Goal: Book appointment/travel/reservation

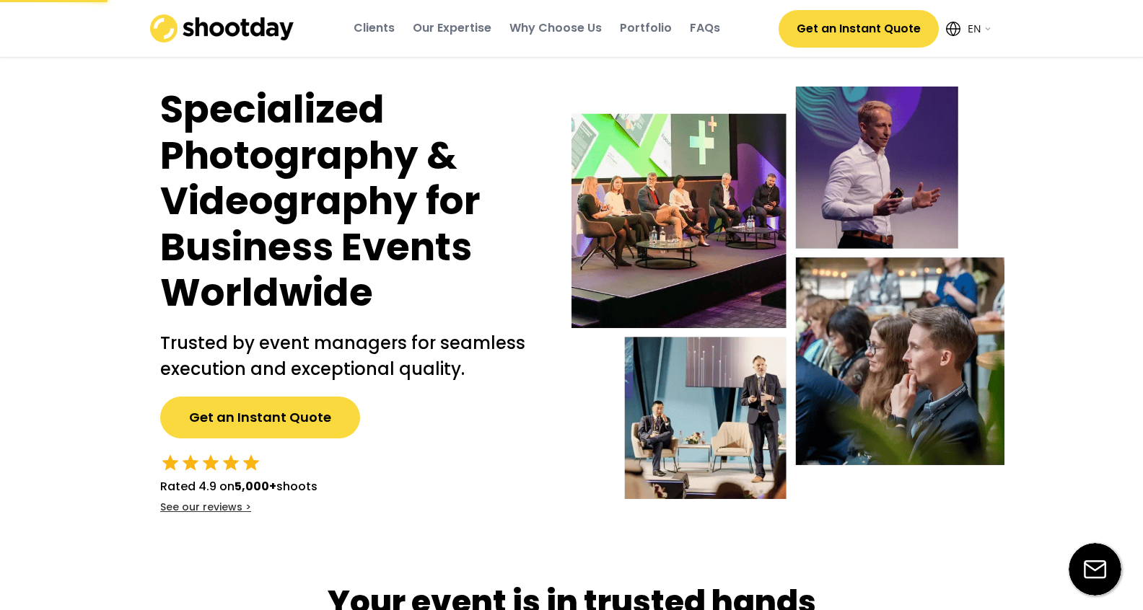
select select ""en""
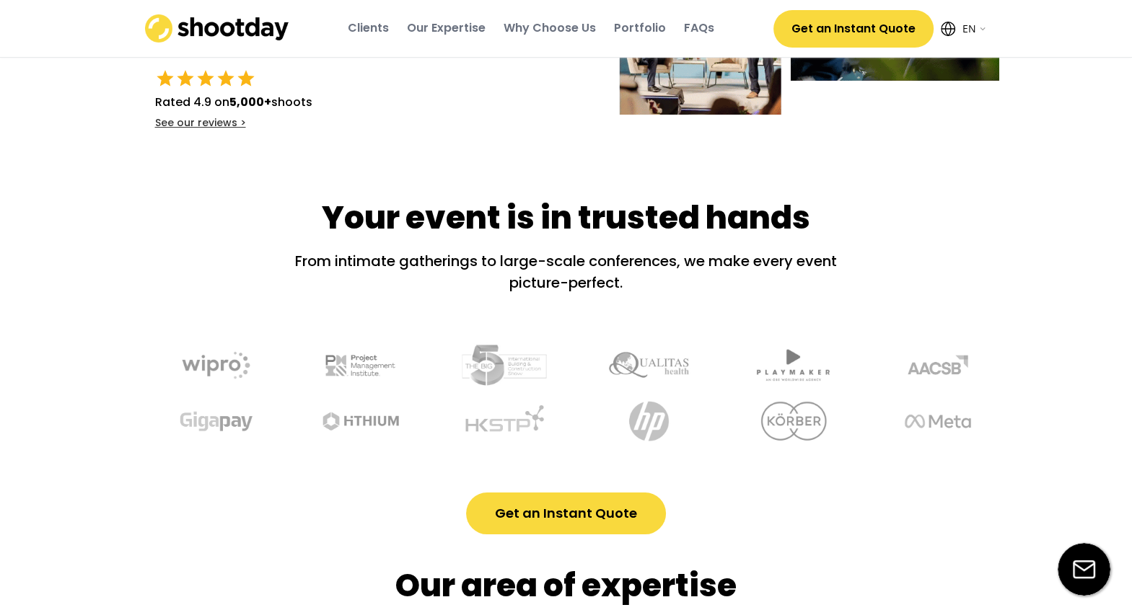
scroll to position [505, 0]
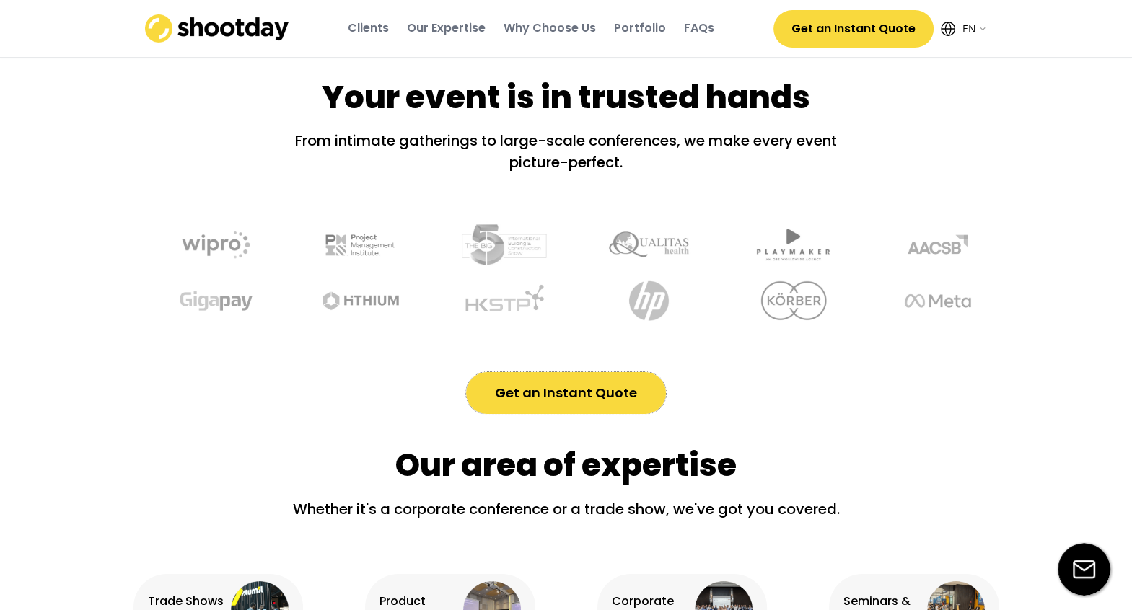
click at [584, 410] on button "Get an Instant Quote" at bounding box center [566, 393] width 200 height 42
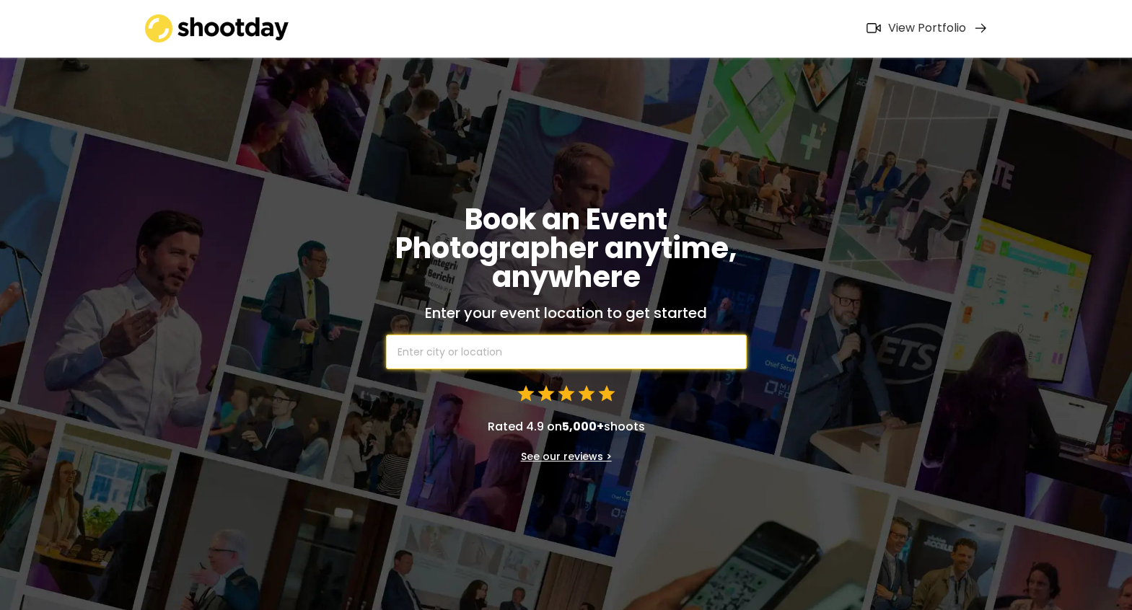
click at [476, 343] on input "text" at bounding box center [566, 352] width 361 height 35
click at [478, 364] on input "text" at bounding box center [566, 352] width 361 height 35
